Goal: Task Accomplishment & Management: Manage account settings

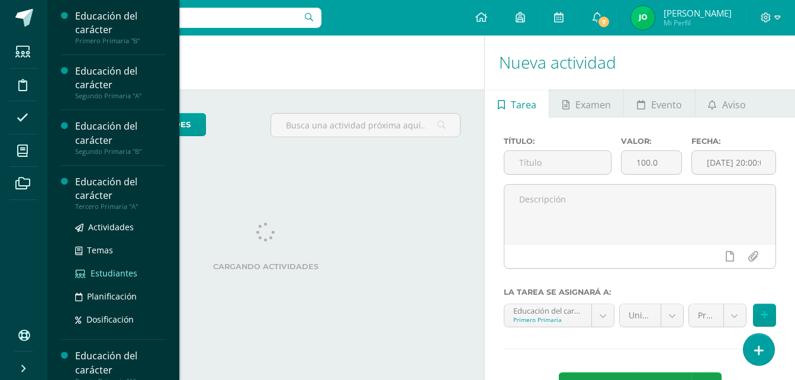
click at [94, 273] on span "Estudiantes" at bounding box center [114, 273] width 47 height 11
click at [93, 274] on span "Estudiantes" at bounding box center [114, 273] width 47 height 11
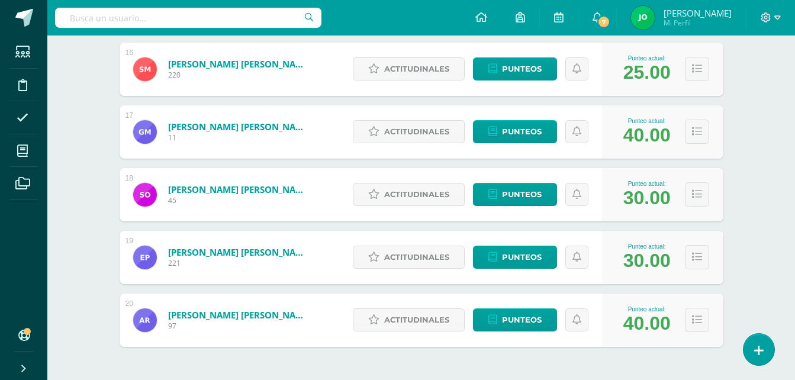
scroll to position [1020, 0]
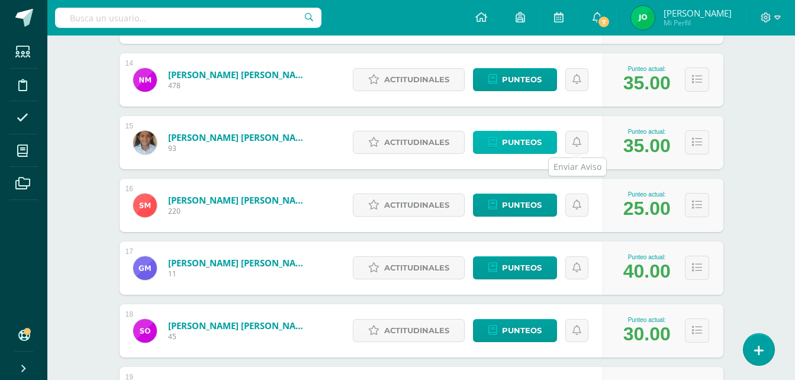
click at [501, 137] on link "Punteos" at bounding box center [515, 142] width 84 height 23
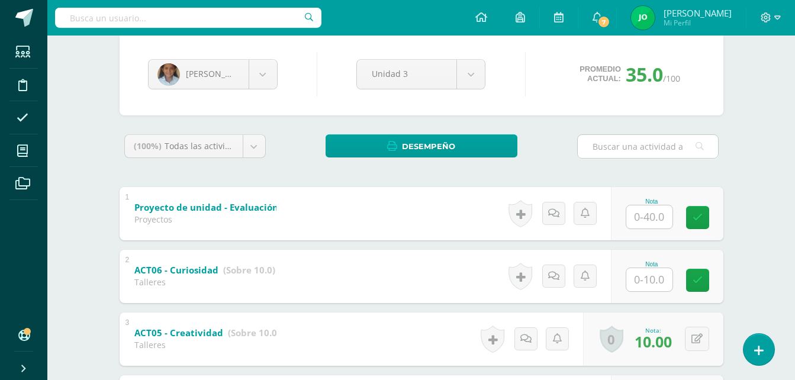
scroll to position [281, 0]
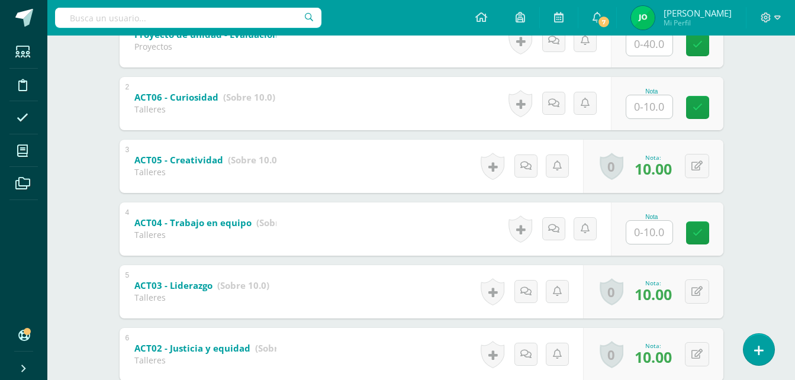
click at [654, 234] on input "text" at bounding box center [650, 232] width 46 height 23
type input "10"
click at [742, 171] on div "Emely Martínez Verónica Alvarez Lisbet Aroche Fernanda Arreaga José Avila Kater…" at bounding box center [422, 179] width 652 height 687
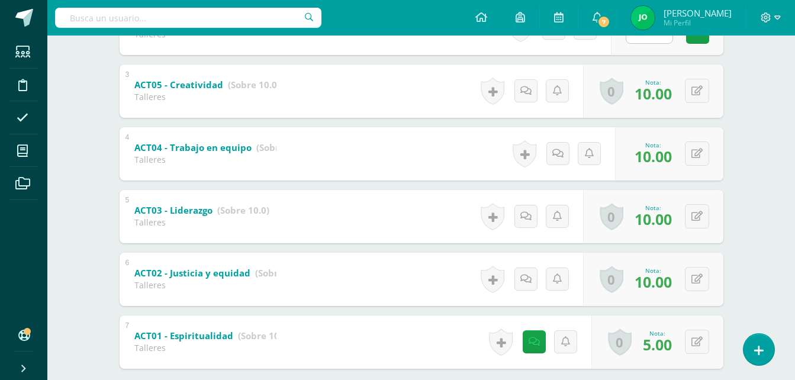
scroll to position [424, 0]
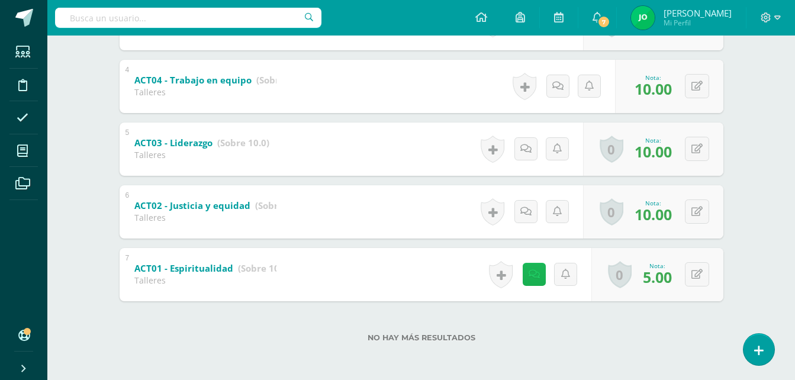
click at [528, 269] on link at bounding box center [534, 274] width 23 height 23
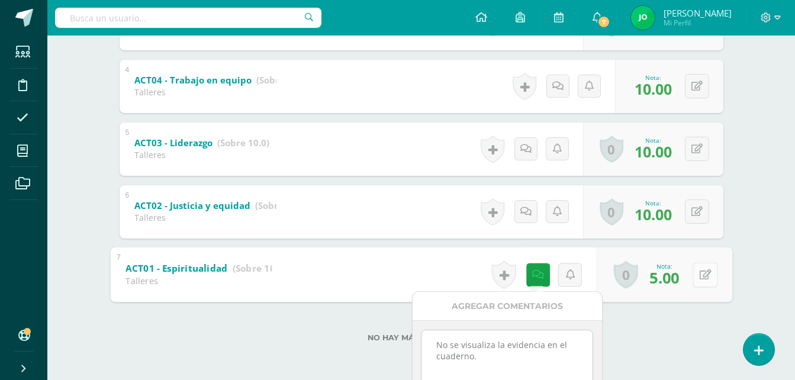
click at [705, 274] on icon at bounding box center [705, 274] width 12 height 10
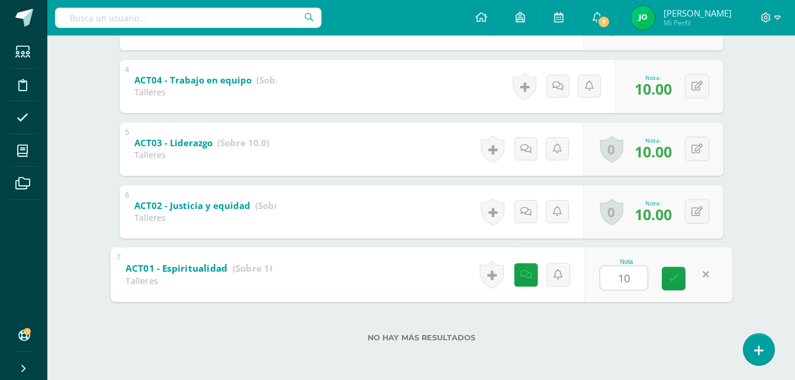
type input "10"
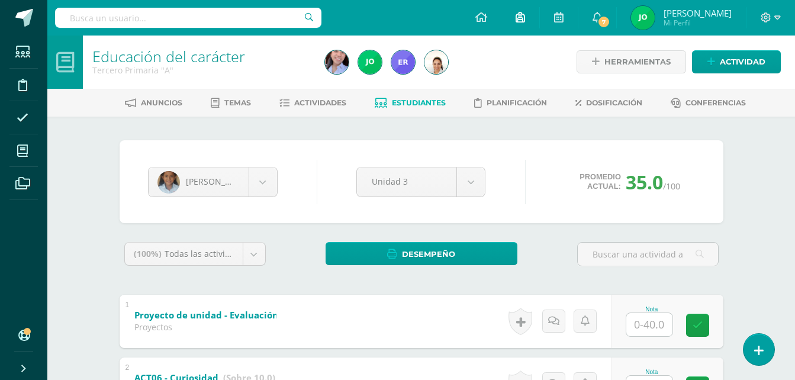
scroll to position [0, 0]
